Goal: Check status

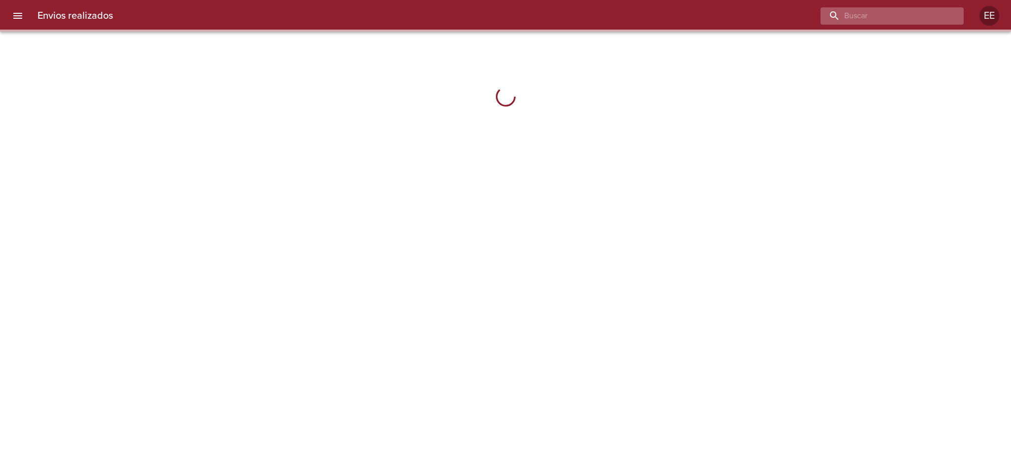
click at [894, 14] on input "buscar" at bounding box center [883, 15] width 126 height 17
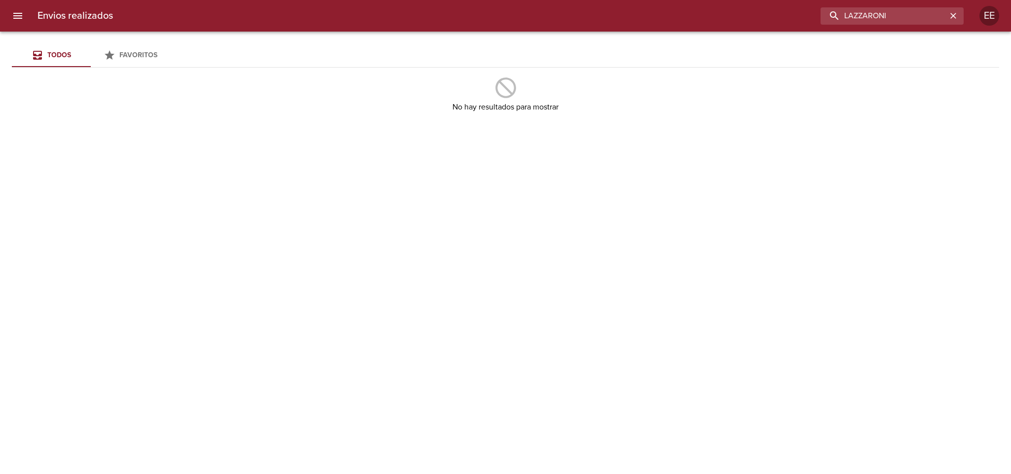
type input "LAZZARONI"
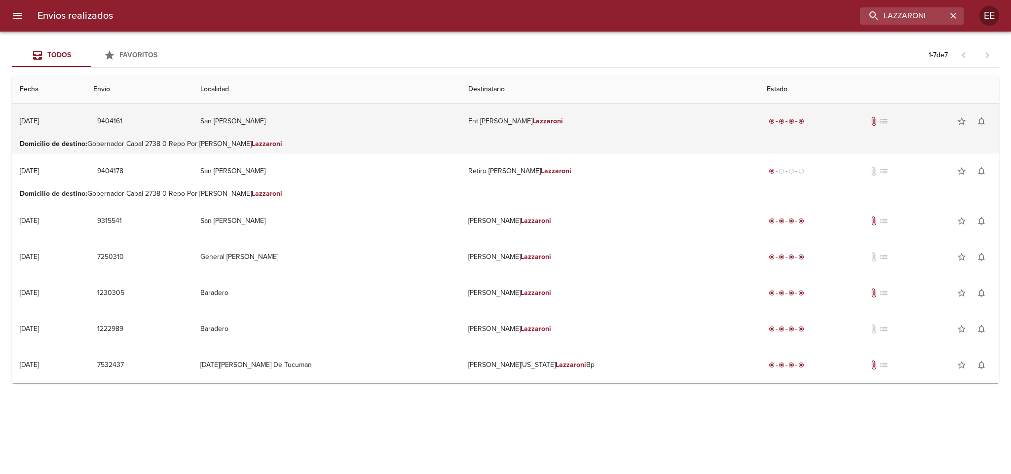
click at [413, 138] on td "San [PERSON_NAME]" at bounding box center [326, 122] width 268 height 36
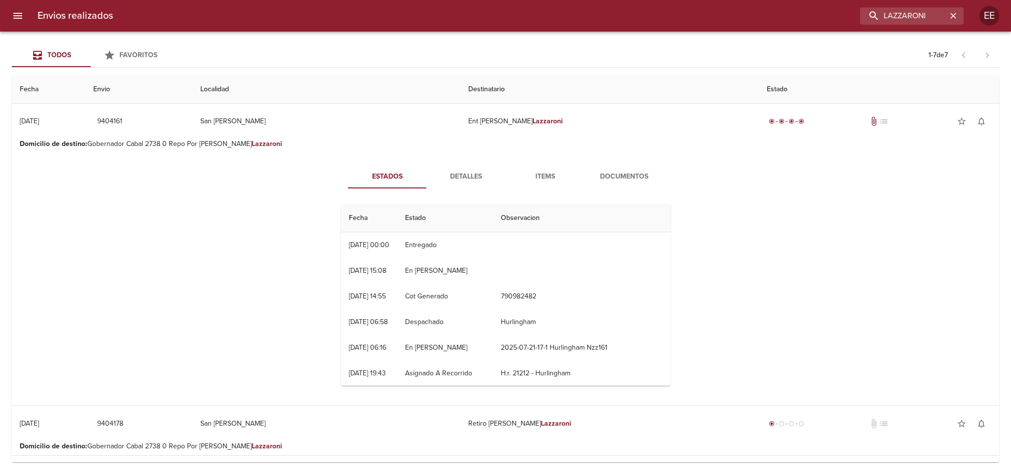
click at [590, 176] on span "Documentos" at bounding box center [623, 177] width 67 height 12
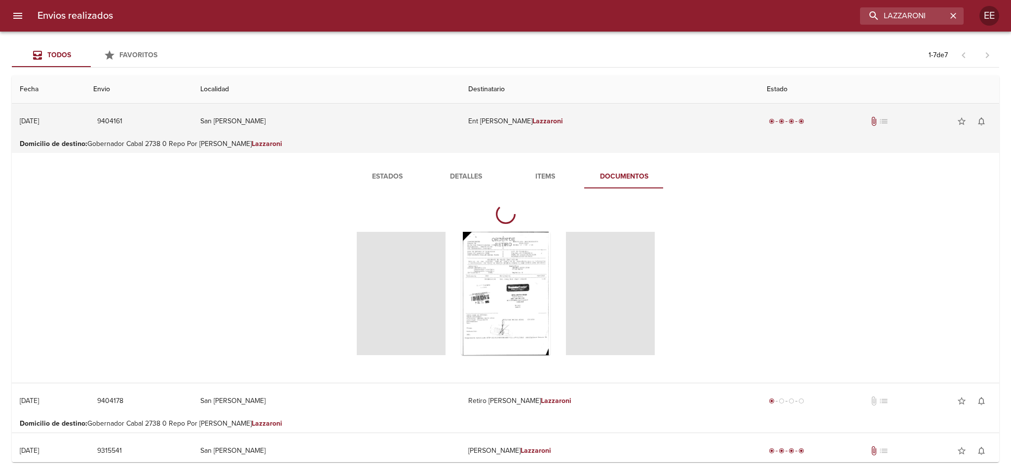
click at [357, 135] on td "San [PERSON_NAME]" at bounding box center [326, 122] width 268 height 36
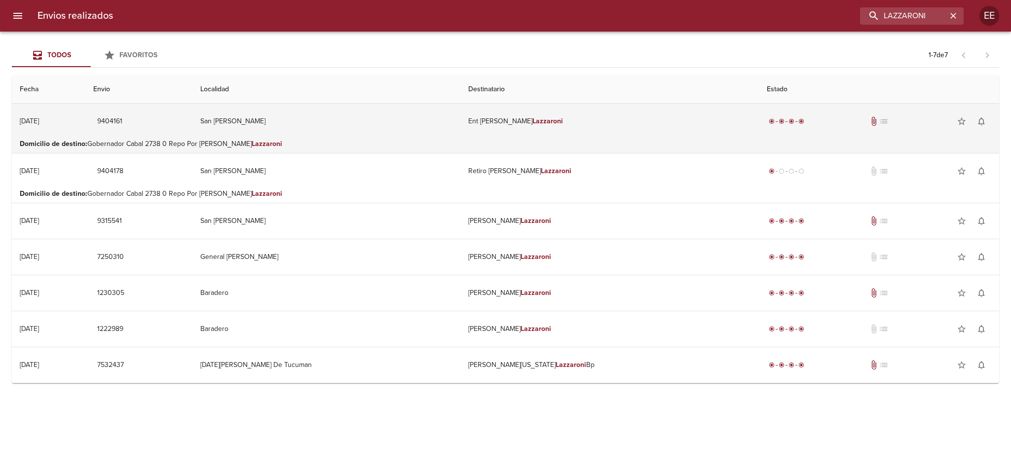
click at [382, 138] on td "San [PERSON_NAME]" at bounding box center [326, 122] width 268 height 36
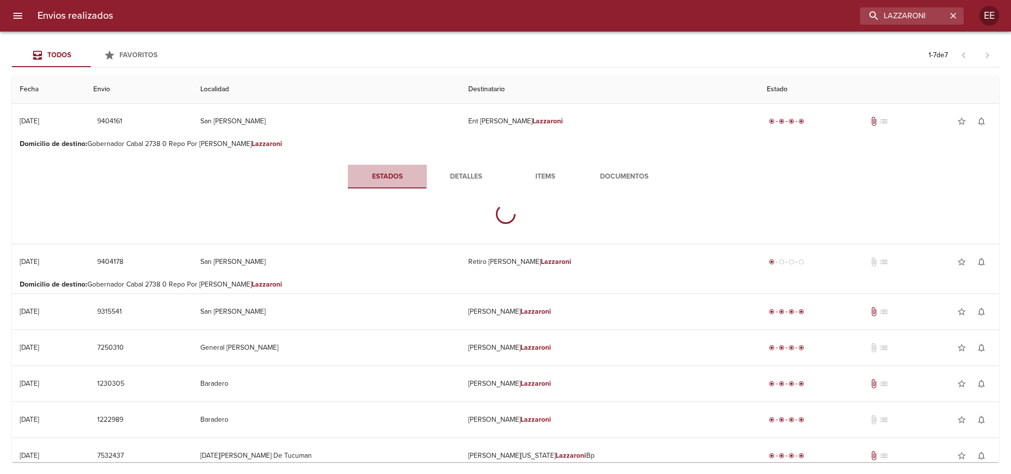
click at [382, 167] on button "Estados" at bounding box center [387, 177] width 79 height 24
click at [609, 177] on span "Documentos" at bounding box center [623, 177] width 67 height 12
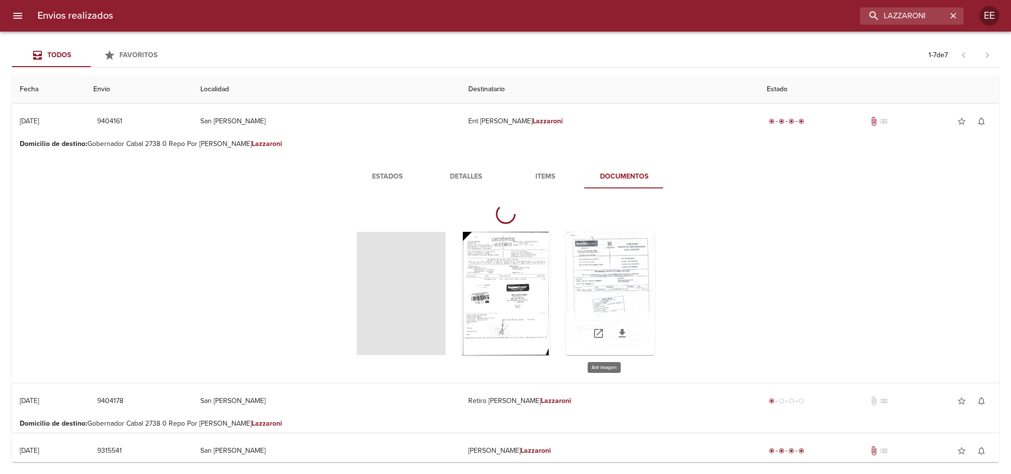
click at [602, 309] on div "Tabla de envíos del cliente" at bounding box center [610, 293] width 89 height 123
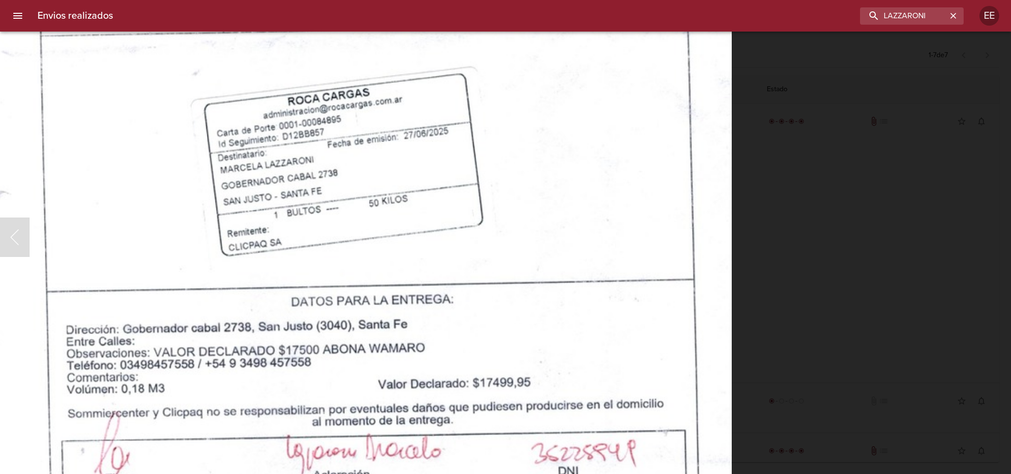
click at [574, 0] on body "Envios realizados [PERSON_NAME] Todos Favoritos 1 - 7 de 7 Fecha Envio Localida…" at bounding box center [505, 0] width 1011 height 0
